Goal: Task Accomplishment & Management: Use online tool/utility

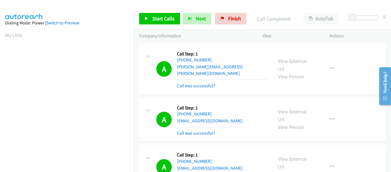
scroll to position [150, 0]
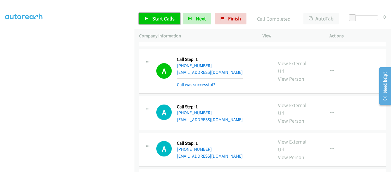
click at [146, 17] on icon at bounding box center [147, 19] width 4 height 4
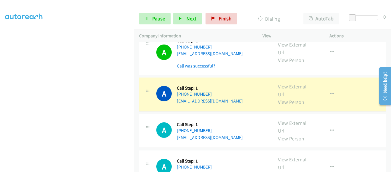
scroll to position [1404, 0]
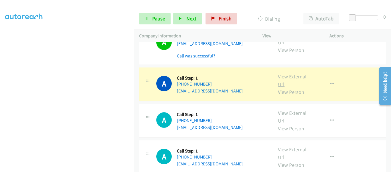
click at [295, 73] on link "View External Url" at bounding box center [292, 80] width 29 height 14
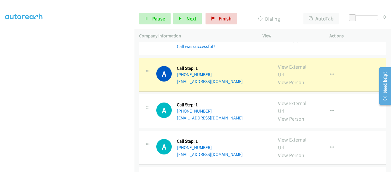
scroll to position [1461, 0]
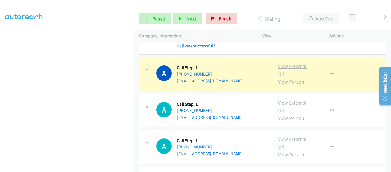
click at [297, 63] on link "View External Url" at bounding box center [292, 70] width 29 height 14
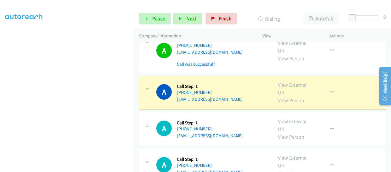
scroll to position [1519, 0]
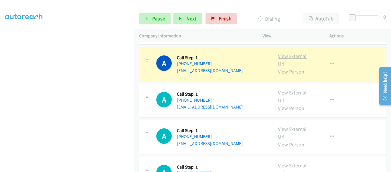
click at [297, 53] on link "View External Url" at bounding box center [292, 60] width 29 height 14
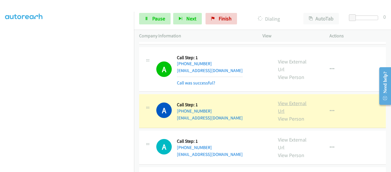
click at [291, 100] on link "View External Url" at bounding box center [292, 107] width 29 height 14
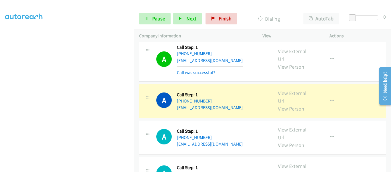
scroll to position [1605, 0]
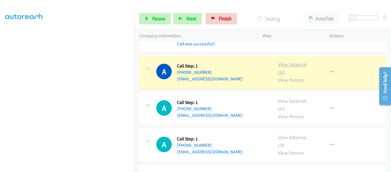
click at [290, 61] on link "View External Url" at bounding box center [292, 68] width 29 height 14
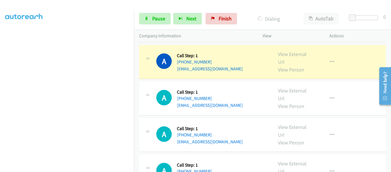
scroll to position [1633, 0]
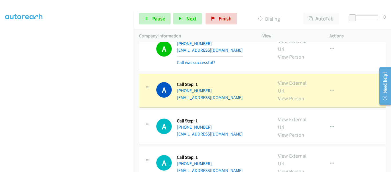
click at [291, 79] on link "View External Url" at bounding box center [292, 86] width 29 height 14
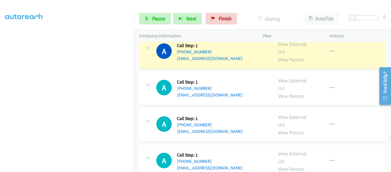
scroll to position [1691, 0]
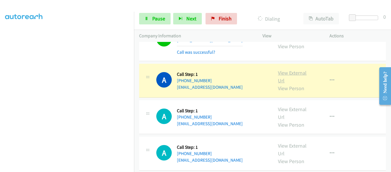
click at [293, 69] on link "View External Url" at bounding box center [292, 76] width 29 height 14
click at [289, 69] on link "View External Url" at bounding box center [292, 76] width 29 height 14
click at [150, 20] on link "Pause" at bounding box center [155, 18] width 32 height 11
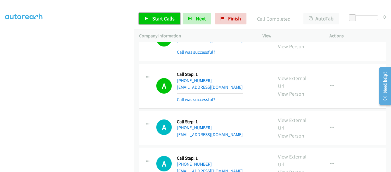
click at [148, 21] on link "Start Calls" at bounding box center [159, 18] width 41 height 11
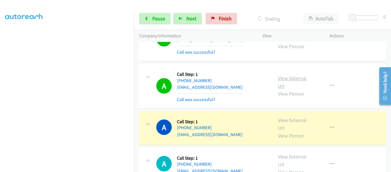
scroll to position [1719, 0]
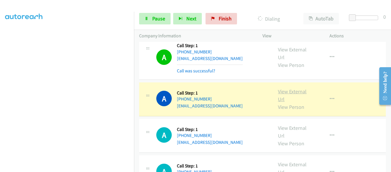
click at [293, 88] on link "View External Url" at bounding box center [292, 95] width 29 height 14
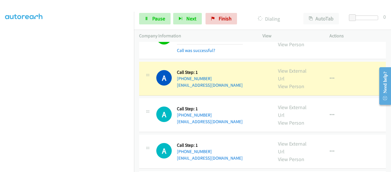
scroll to position [1777, 0]
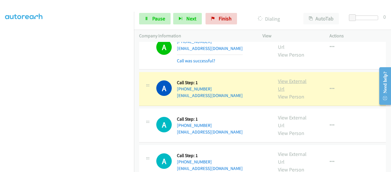
click at [295, 78] on link "View External Url" at bounding box center [292, 85] width 29 height 14
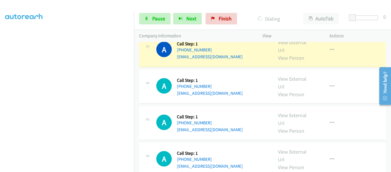
scroll to position [1834, 0]
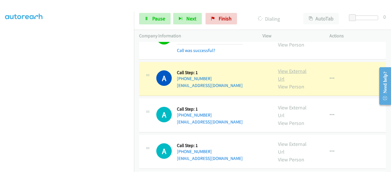
click at [293, 68] on link "View External Url" at bounding box center [292, 75] width 29 height 14
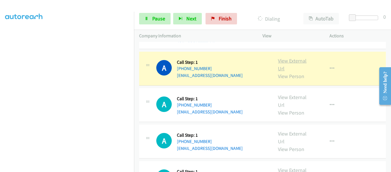
click at [293, 57] on link "View External Url" at bounding box center [292, 64] width 29 height 14
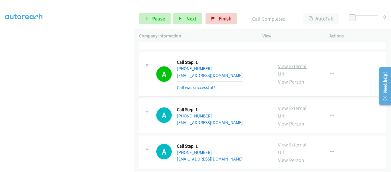
scroll to position [150, 0]
click at [142, 18] on link "Pause" at bounding box center [155, 18] width 32 height 11
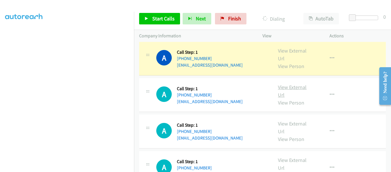
scroll to position [1920, 0]
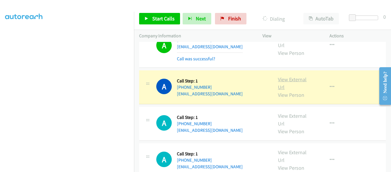
click at [293, 76] on link "View External Url" at bounding box center [292, 83] width 29 height 14
click at [331, 85] on icon "button" at bounding box center [332, 87] width 5 height 5
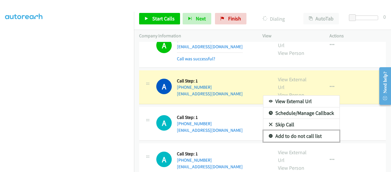
click at [309, 130] on link "Add to do not call list" at bounding box center [302, 135] width 76 height 11
